Goal: Information Seeking & Learning: Learn about a topic

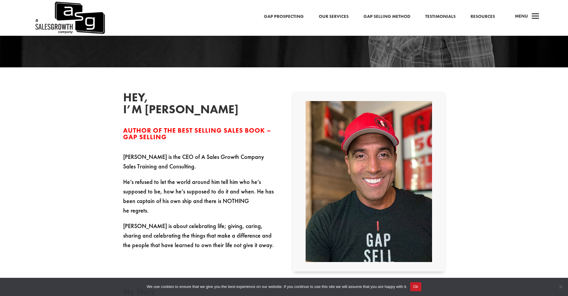
scroll to position [179, 0]
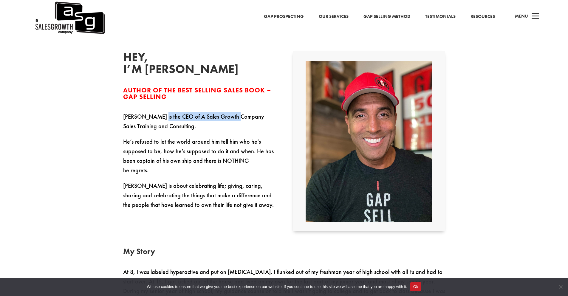
drag, startPoint x: 156, startPoint y: 117, endPoint x: 237, endPoint y: 119, distance: 80.8
click at [237, 119] on p "Keenan is the CEO of A Sales Growth Company Sales Training and Consulting." at bounding box center [199, 124] width 152 height 25
copy p "CEO of A Sales Growth Company"
click at [165, 121] on p "Keenan is the CEO of A Sales Growth Company Sales Training and Consulting." at bounding box center [199, 124] width 152 height 25
click at [146, 104] on div "Hey, I’m Keenan Author of the Best Selling Sales Book – Gap Selling Keenan is t…" at bounding box center [199, 130] width 152 height 158
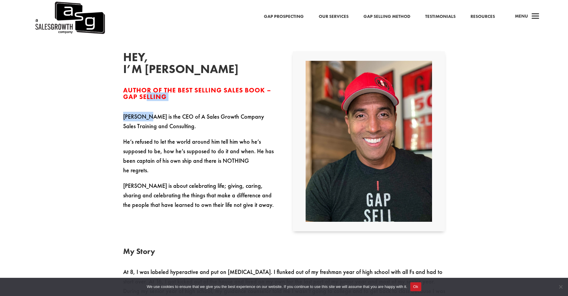
click at [160, 101] on span "Author of the Best Selling Sales Book – Gap Selling" at bounding box center [197, 93] width 148 height 15
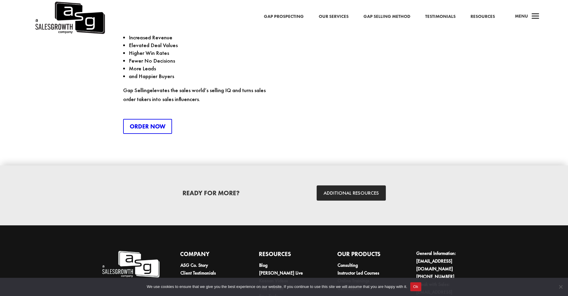
scroll to position [1598, 0]
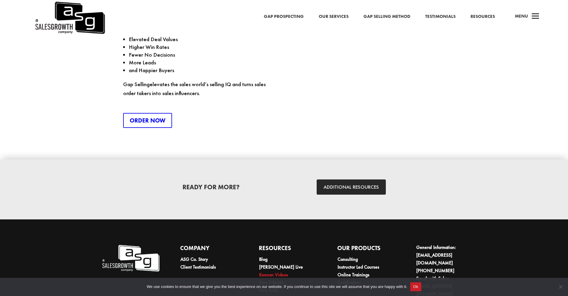
click at [266, 272] on link "Keenan Videos" at bounding box center [273, 275] width 29 height 6
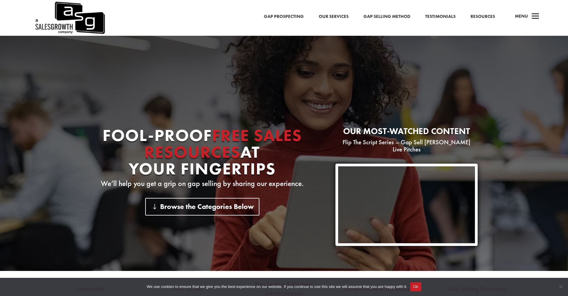
scroll to position [30, 0]
